Goal: Check status

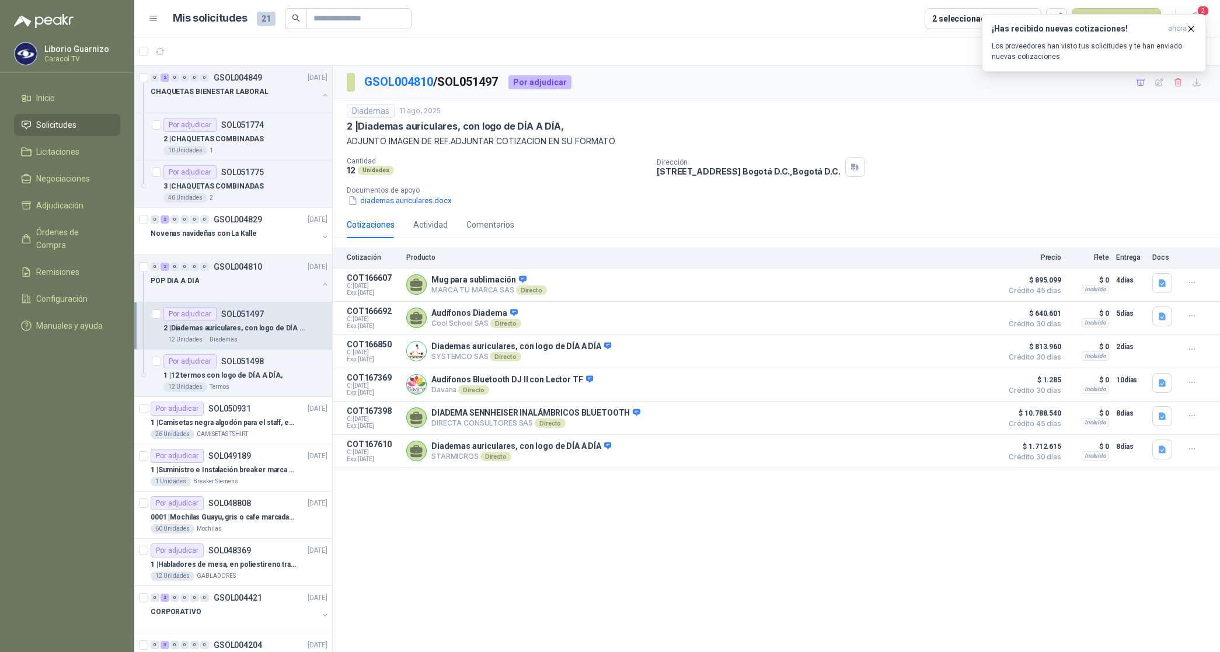
click at [217, 332] on p "2 | Diademas auriculares, con logo de DÍA A DÍA," at bounding box center [235, 328] width 145 height 11
click at [197, 91] on p "CHAQUETAS BIENESTAR LABORAL" at bounding box center [210, 91] width 118 height 11
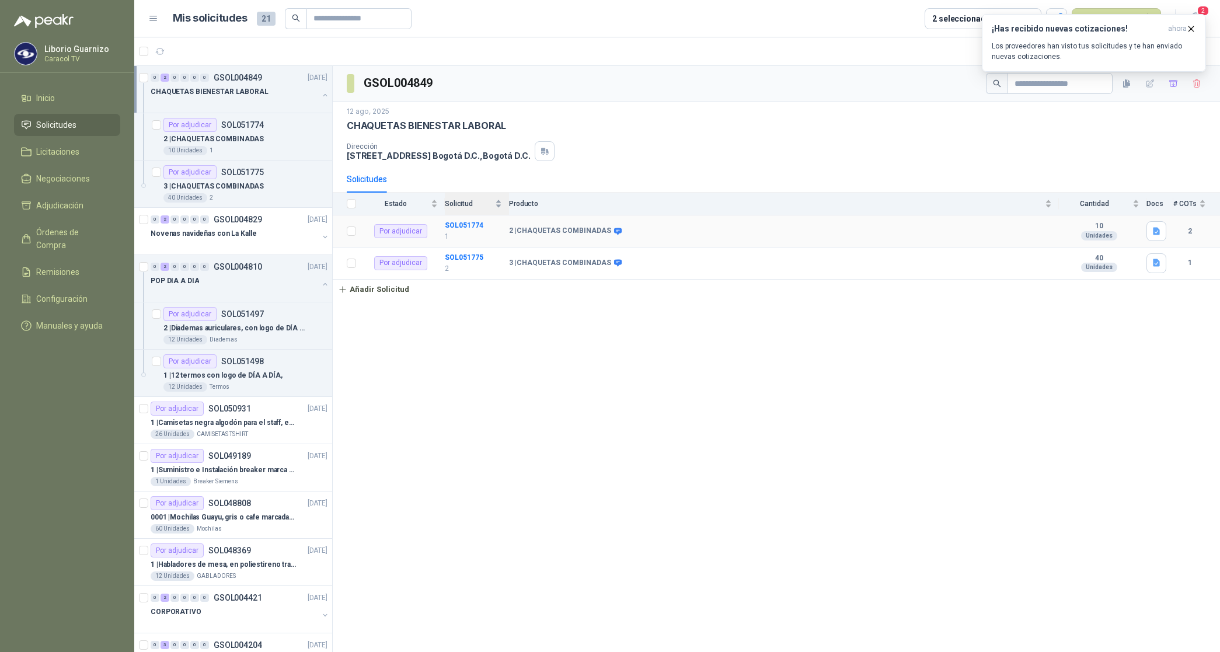
click at [461, 210] on div "Solicitud" at bounding box center [473, 204] width 57 height 12
click at [462, 229] on b "SOL051774" at bounding box center [464, 225] width 39 height 8
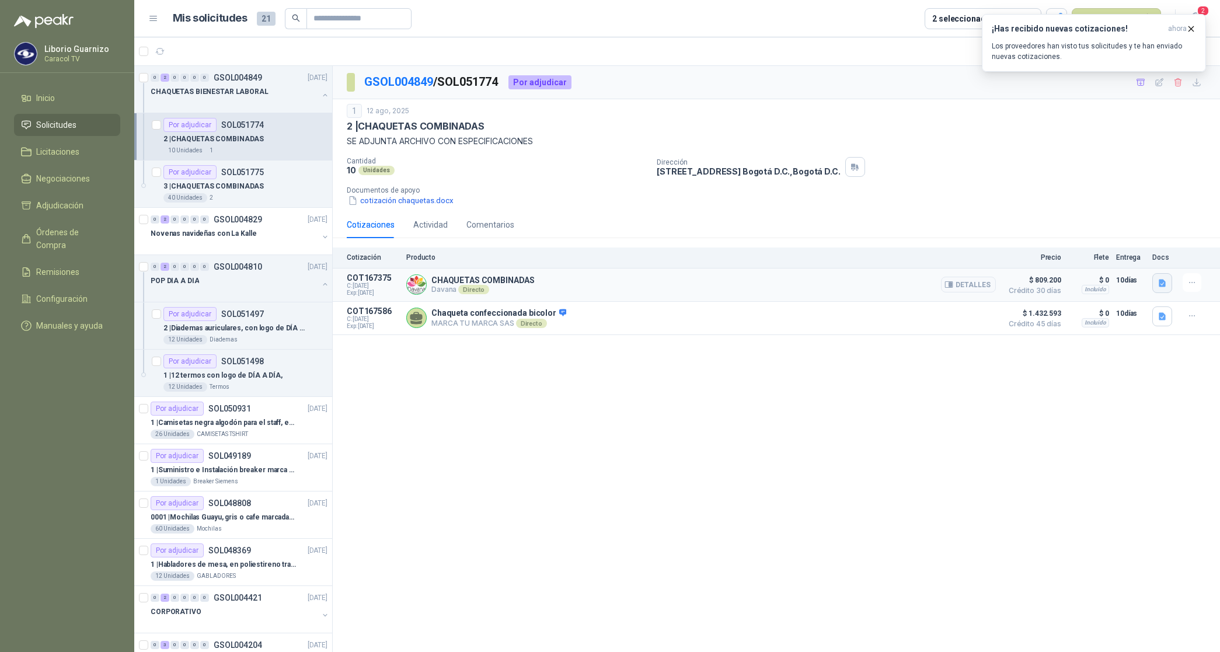
click at [1166, 282] on icon "button" at bounding box center [1163, 284] width 10 height 10
click at [1111, 262] on button "Davana - Cotización Caraol chaqueta rompeviento 1208 10 pptx.pdf" at bounding box center [1043, 257] width 246 height 12
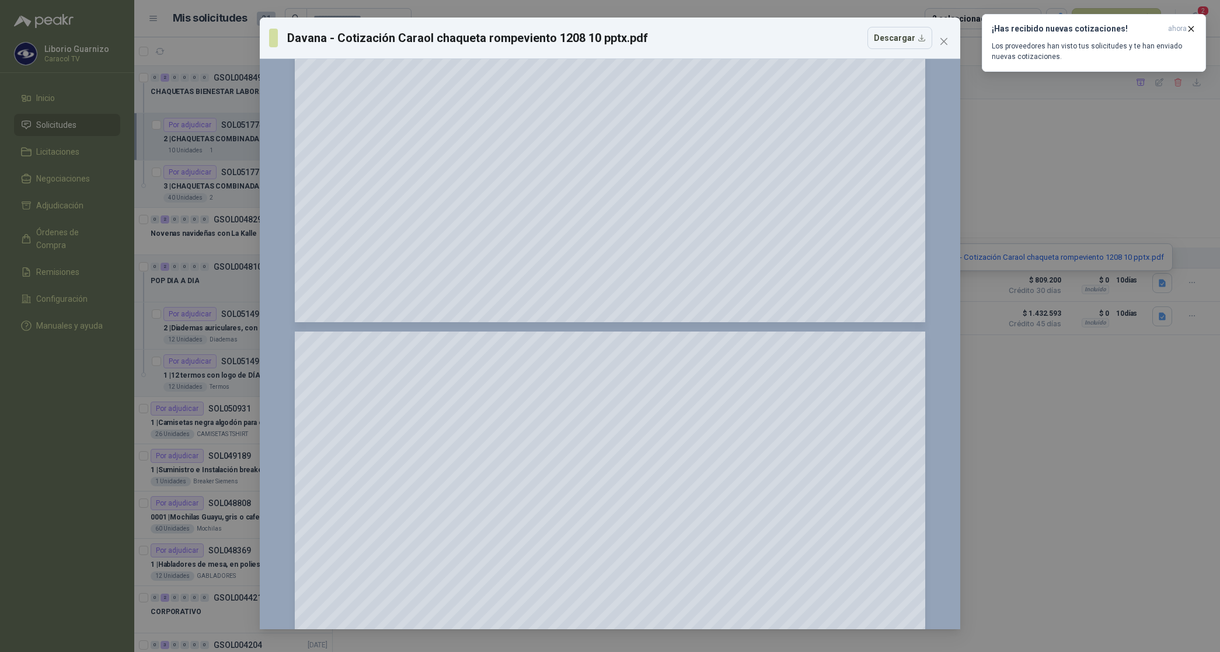
scroll to position [292, 0]
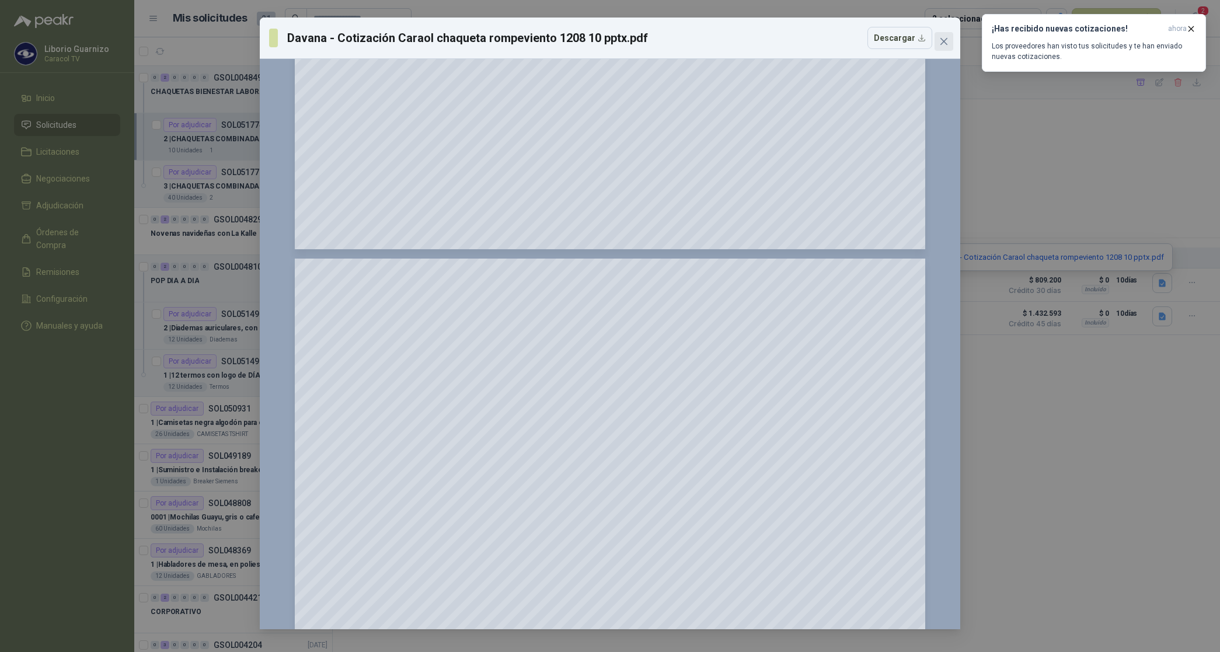
click at [943, 43] on icon "close" at bounding box center [944, 41] width 7 height 7
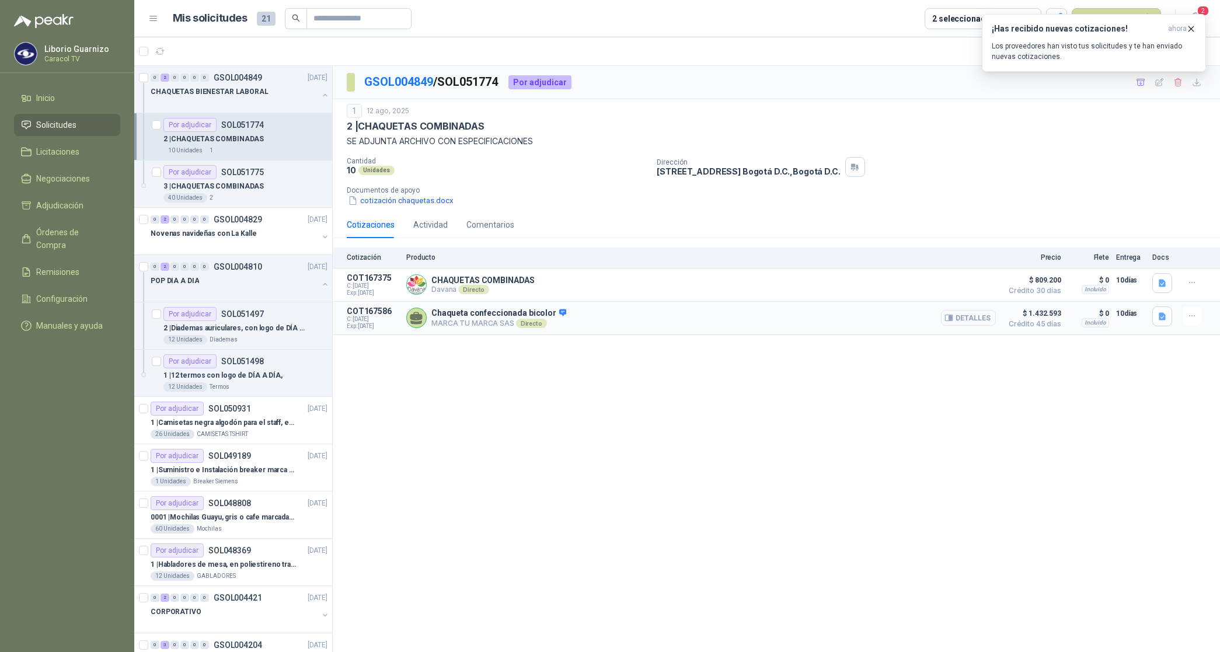
click at [968, 322] on button "Detalles" at bounding box center [968, 318] width 55 height 16
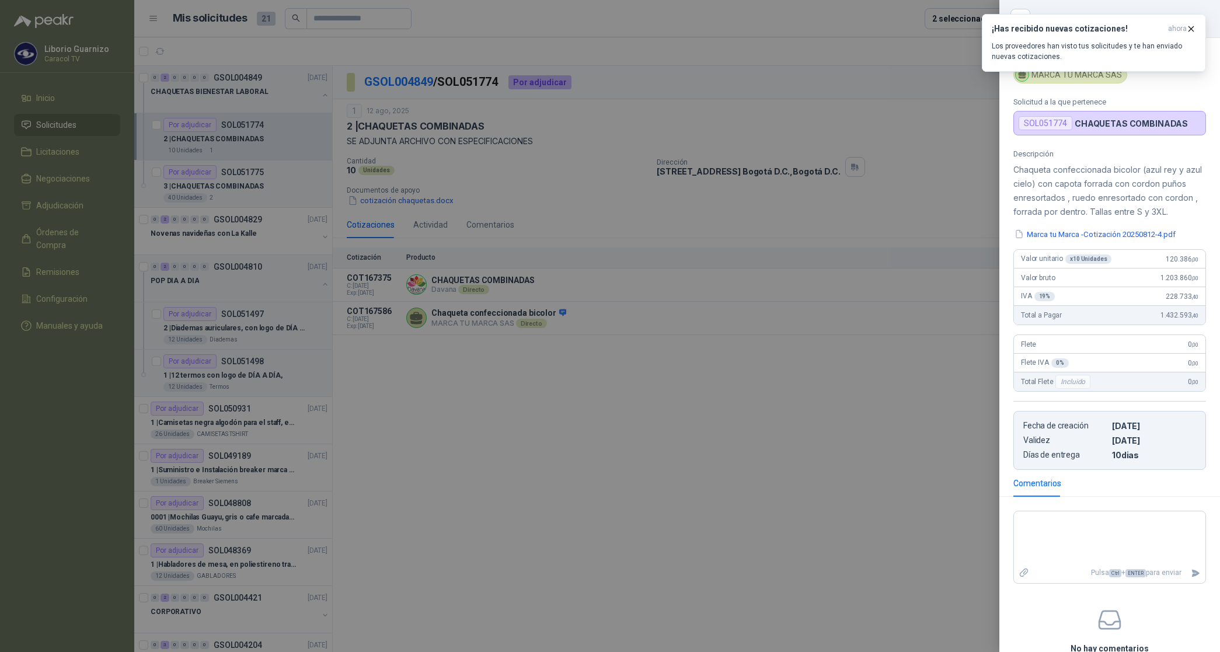
click at [704, 409] on div at bounding box center [610, 326] width 1220 height 652
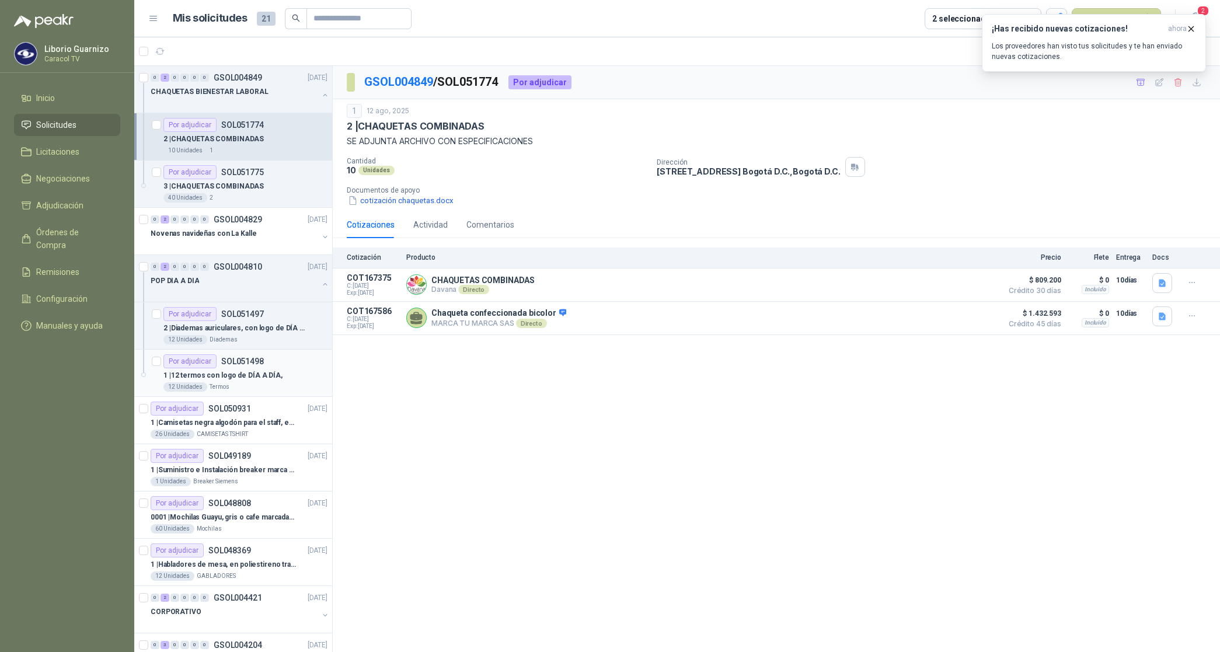
click at [247, 383] on div "12 Unidades Termos" at bounding box center [245, 386] width 164 height 9
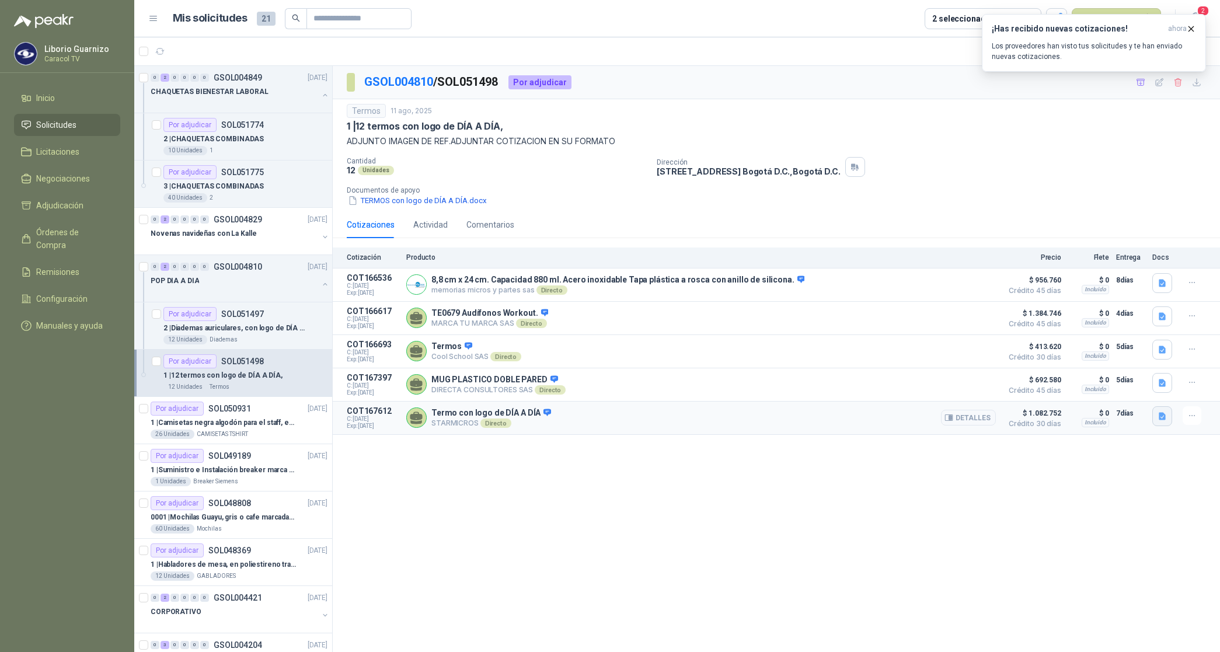
click at [1160, 420] on icon "button" at bounding box center [1162, 416] width 7 height 8
click at [1123, 395] on button "Termo logo Dia a Dia.png" at bounding box center [1115, 394] width 100 height 12
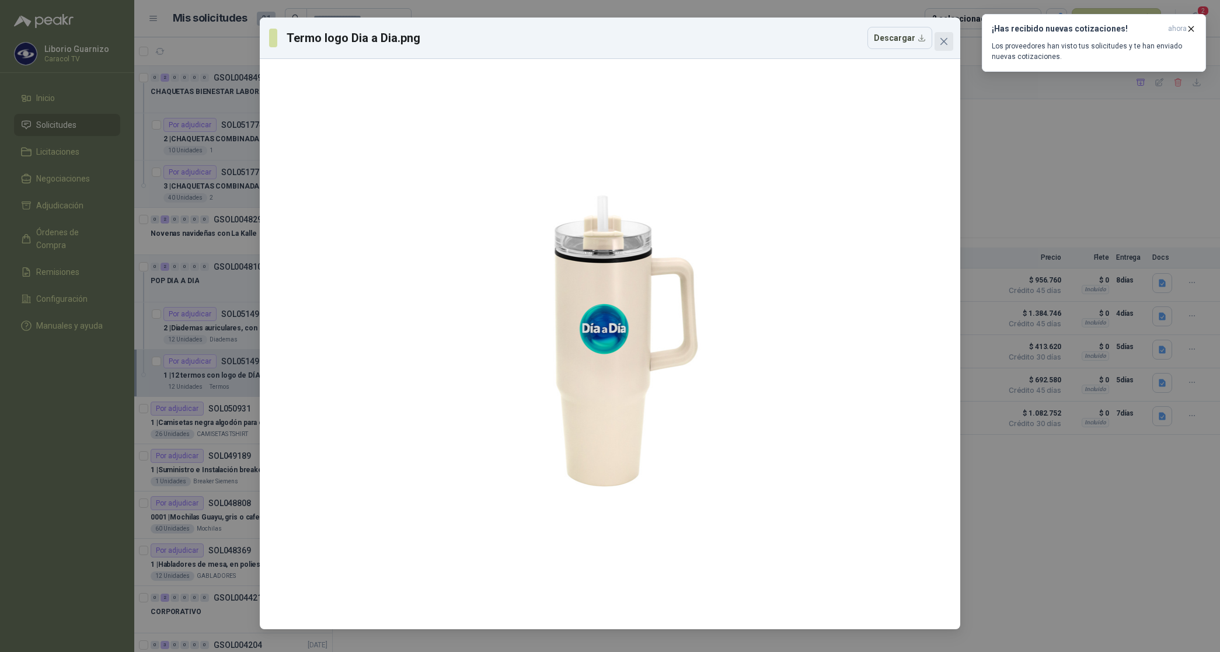
click at [944, 45] on icon "close" at bounding box center [943, 41] width 9 height 9
